Goal: Navigation & Orientation: Find specific page/section

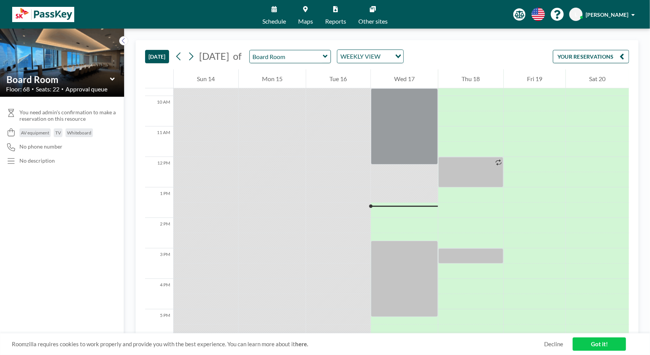
scroll to position [298, 0]
drag, startPoint x: 539, startPoint y: 333, endPoint x: 394, endPoint y: 335, distance: 144.3
click at [394, 335] on div "Roomzilla requires cookies to work properly and provide you with the best exper…" at bounding box center [325, 344] width 650 height 22
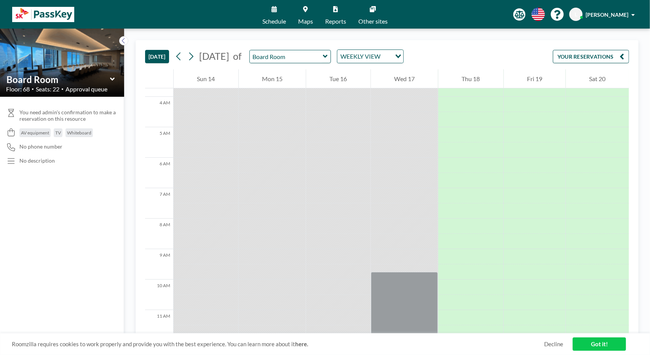
scroll to position [107, 0]
click at [328, 54] on icon at bounding box center [325, 57] width 5 height 8
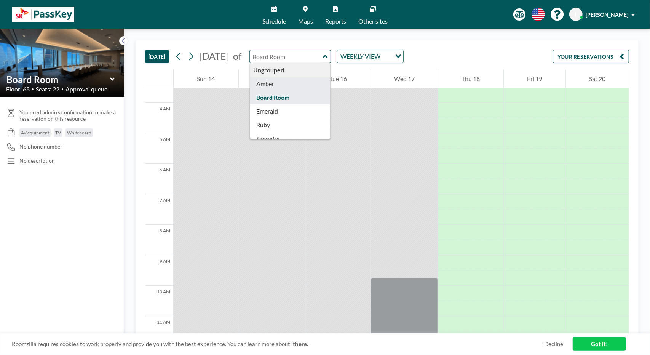
type input "Amber"
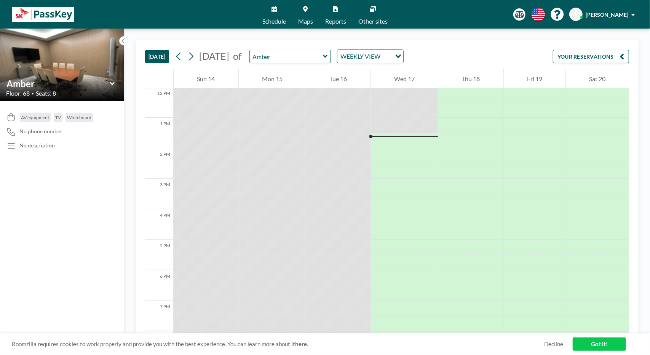
click at [273, 6] on icon at bounding box center [273, 9] width 5 height 6
click at [304, 9] on icon at bounding box center [305, 9] width 5 height 6
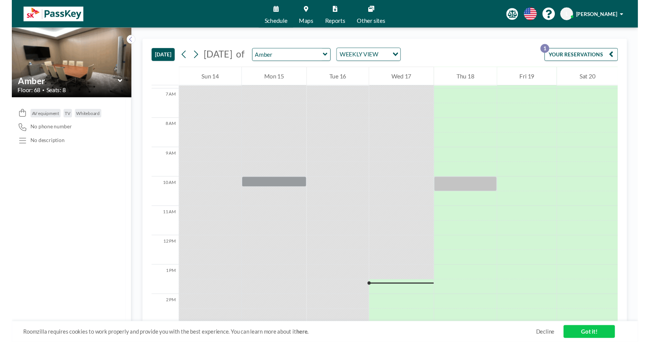
scroll to position [282, 0]
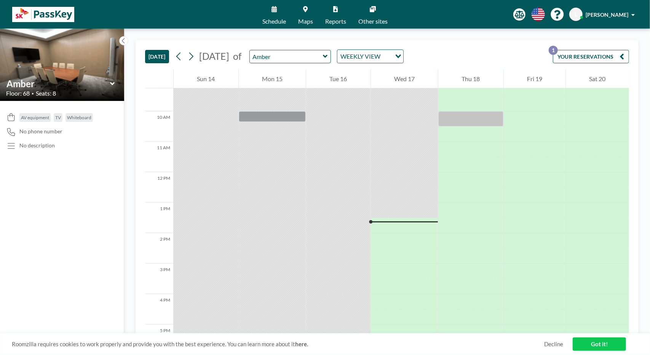
click at [271, 13] on link "Schedule" at bounding box center [274, 14] width 36 height 29
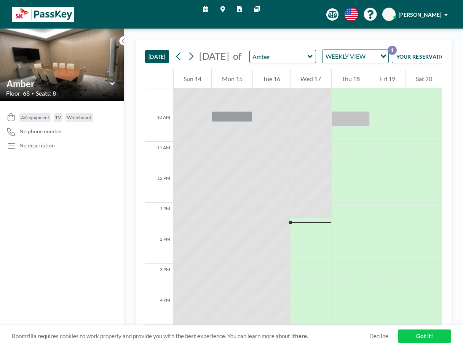
click at [424, 14] on span "[PERSON_NAME]" at bounding box center [420, 14] width 43 height 6
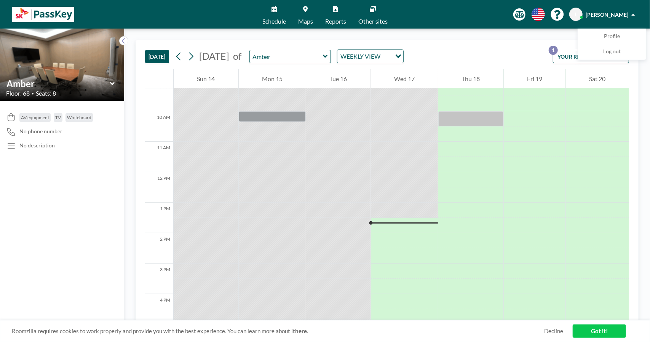
click at [328, 57] on icon at bounding box center [325, 57] width 5 height 8
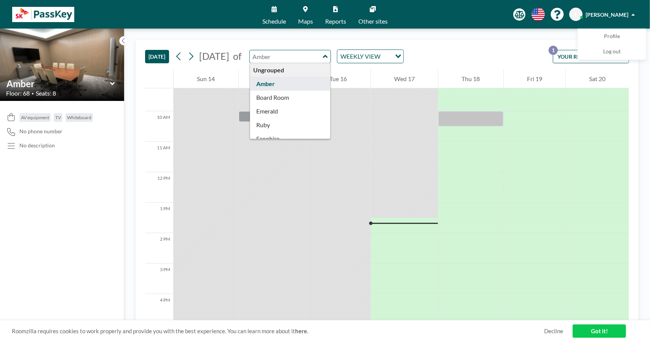
click at [276, 11] on icon at bounding box center [273, 9] width 5 height 6
click at [302, 18] on span "Maps" at bounding box center [305, 21] width 15 height 6
